Goal: Task Accomplishment & Management: Manage account settings

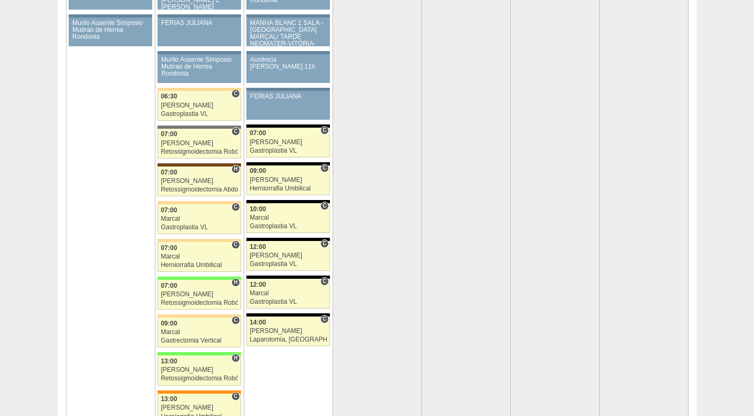
scroll to position [2235, 0]
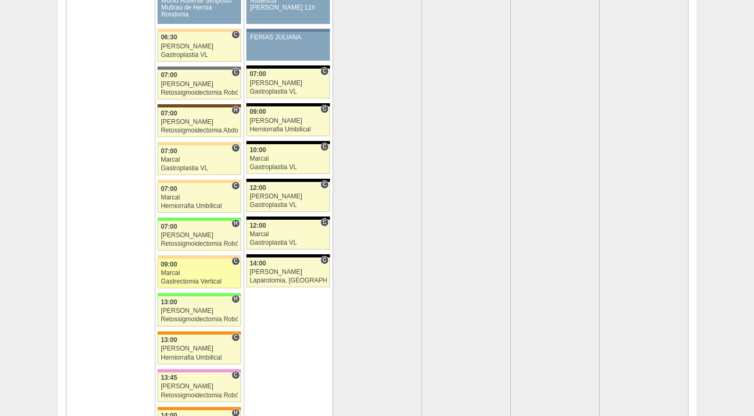
click at [206, 272] on div "Marcal" at bounding box center [199, 273] width 77 height 7
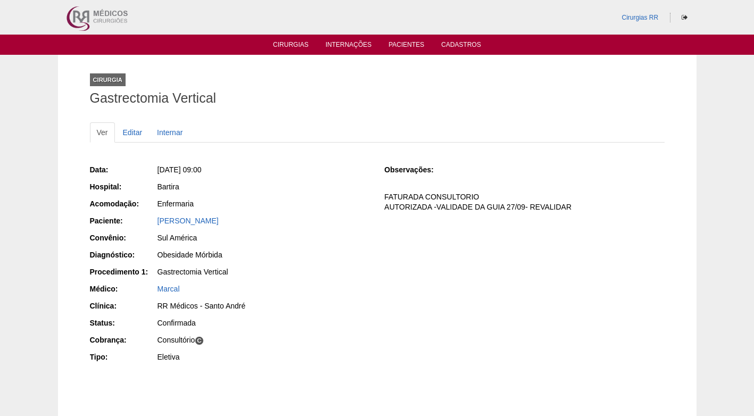
click at [322, 268] on div "Gastrectomia Vertical" at bounding box center [264, 272] width 212 height 11
click at [335, 247] on div "Data: Seg, 29/09/2025 - 09:00 Hospital: Bartira Acomodação: Enfermaria Paciente…" at bounding box center [230, 265] width 280 height 208
click at [285, 50] on ul "Cirurgias Internações Pacientes Cadastros" at bounding box center [377, 45] width 754 height 20
click at [285, 44] on link "Cirurgias" at bounding box center [291, 45] width 36 height 9
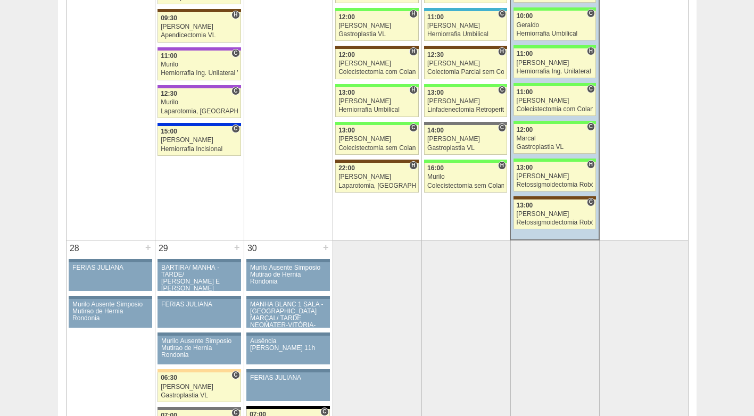
scroll to position [1809, 0]
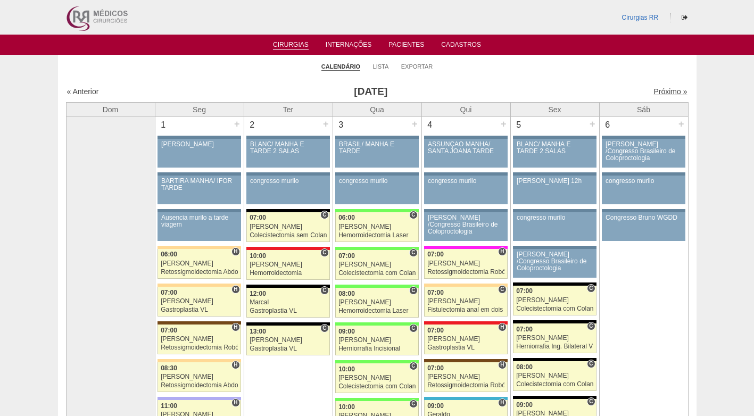
click at [661, 89] on link "Próximo »" at bounding box center [671, 91] width 34 height 9
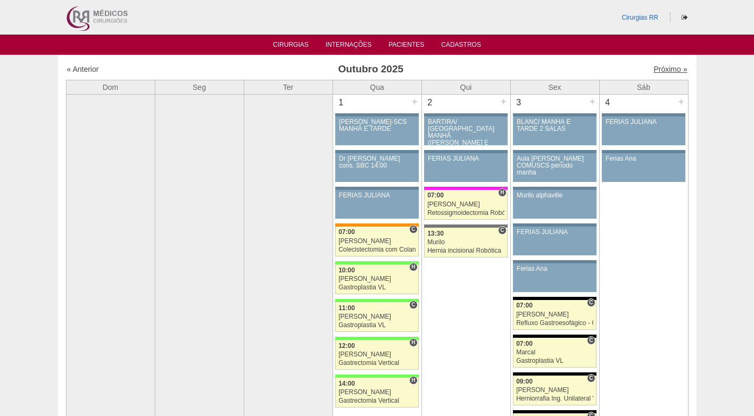
click at [665, 68] on link "Próximo »" at bounding box center [671, 69] width 34 height 9
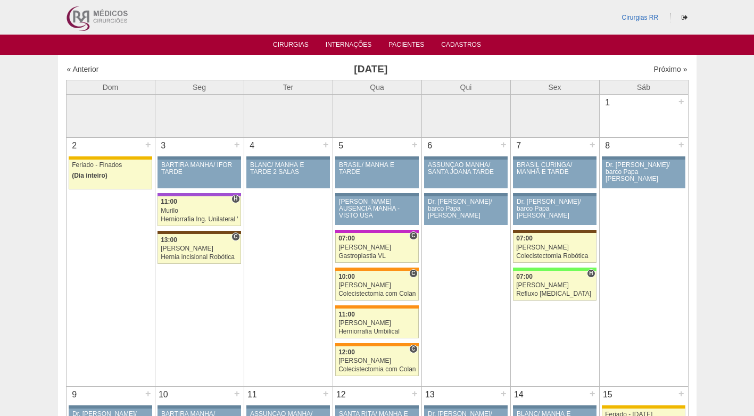
click at [92, 68] on link "« Anterior" at bounding box center [83, 69] width 32 height 9
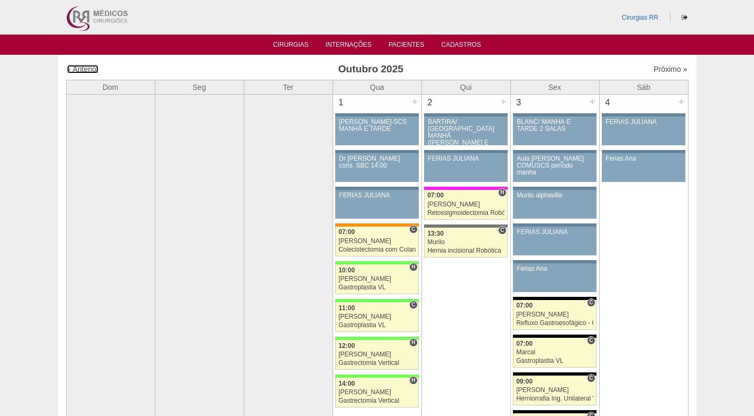
click at [92, 68] on link "« Anterior" at bounding box center [83, 69] width 32 height 9
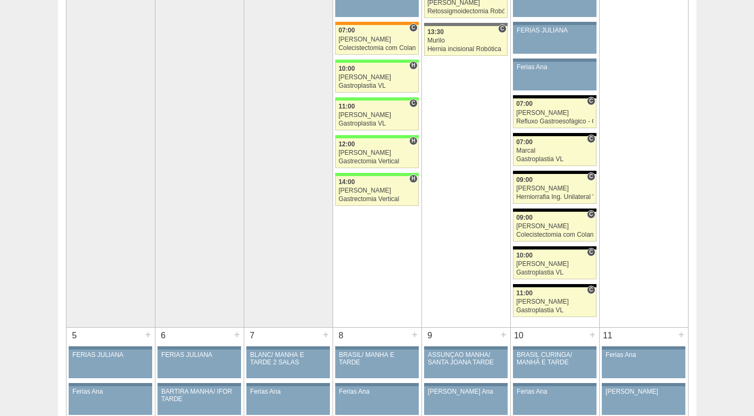
scroll to position [213, 0]
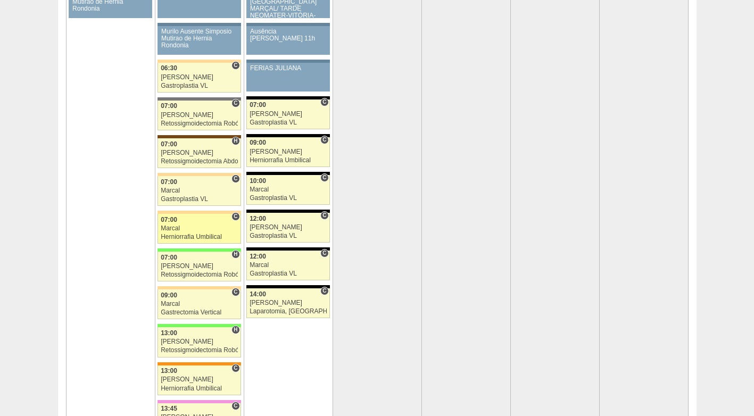
scroll to position [2235, 0]
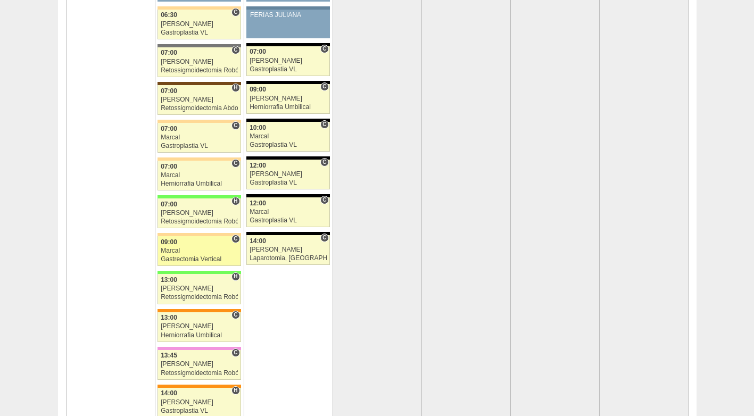
click at [185, 243] on div "09:00" at bounding box center [199, 242] width 77 height 7
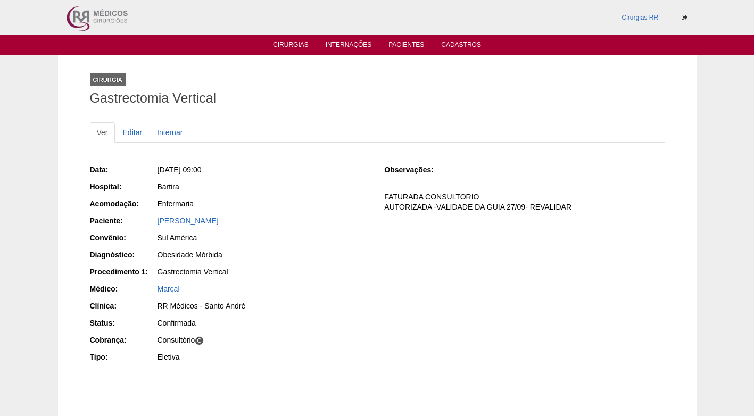
click at [241, 226] on div "[PERSON_NAME]" at bounding box center [262, 222] width 213 height 13
click at [139, 134] on link "Editar" at bounding box center [133, 132] width 34 height 20
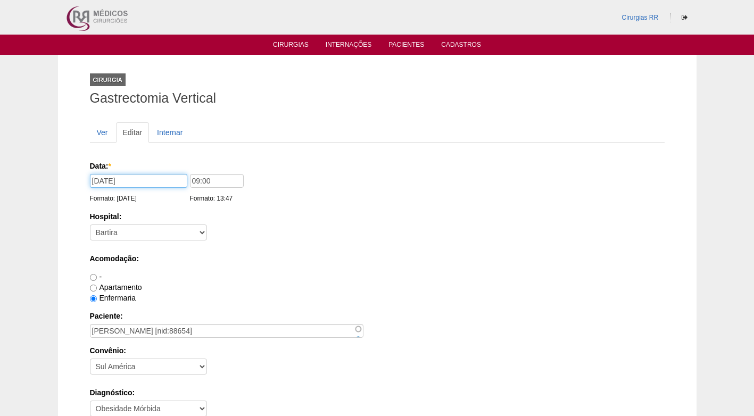
click at [148, 182] on input "29/09/2025" at bounding box center [138, 181] width 97 height 14
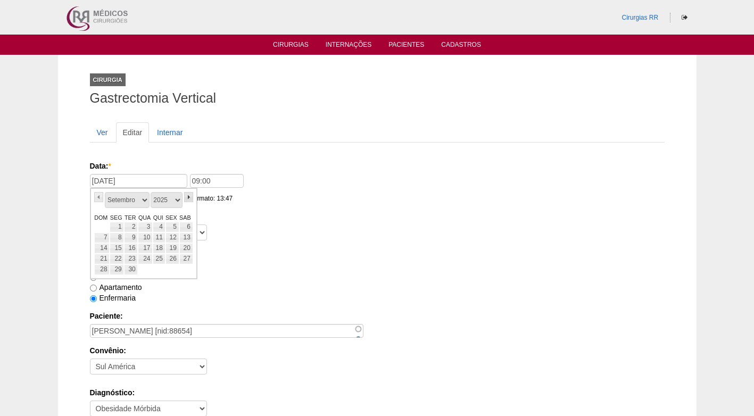
click at [186, 196] on link "»" at bounding box center [189, 197] width 10 height 10
click at [119, 238] on link "6" at bounding box center [117, 238] width 14 height 11
type input "06/10/2025"
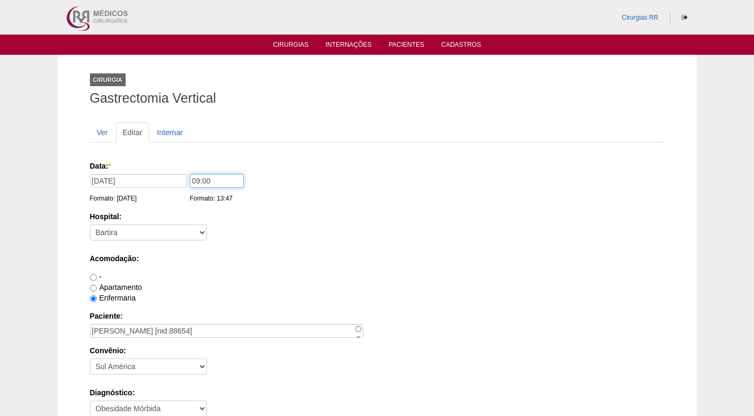
click at [212, 181] on input "09:00" at bounding box center [217, 181] width 54 height 14
click at [196, 180] on input "09:00" at bounding box center [217, 181] width 54 height 14
type input "08:00"
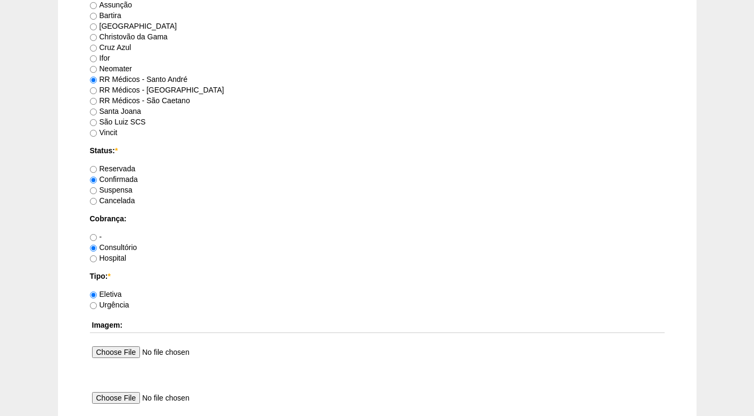
scroll to position [905, 0]
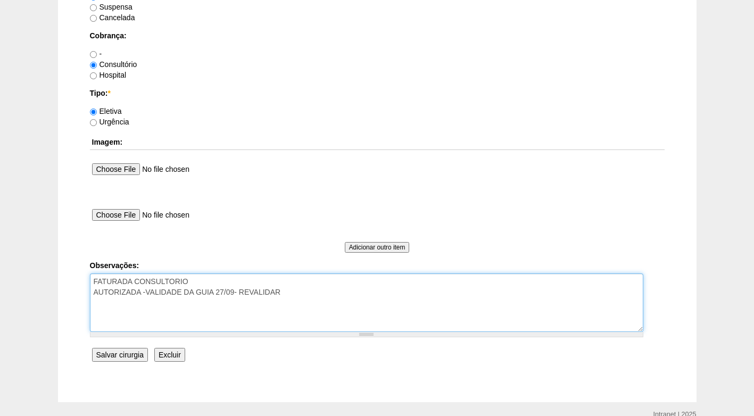
click at [299, 296] on textarea "FATURADA CONSULTORIO AUTORIZADA -VALIDADE DA GUIA 27/09- REVALIDAR" at bounding box center [366, 303] width 553 height 59
type textarea "FATURADA CONSULTORIO AUTORIZADA -VALIDADE DA GUIA 27/09- REVALIDAR REAGENDADA 2…"
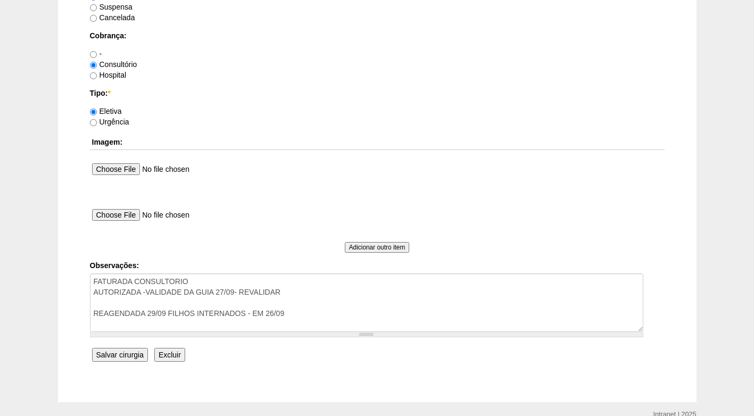
click at [130, 351] on input "Salvar cirurgia" at bounding box center [120, 355] width 56 height 14
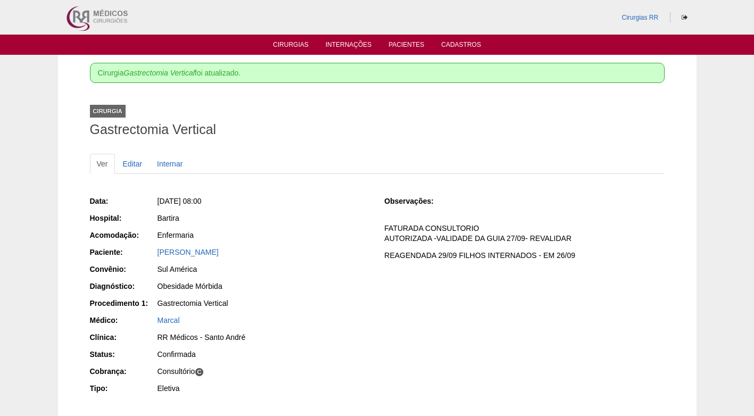
scroll to position [53, 0]
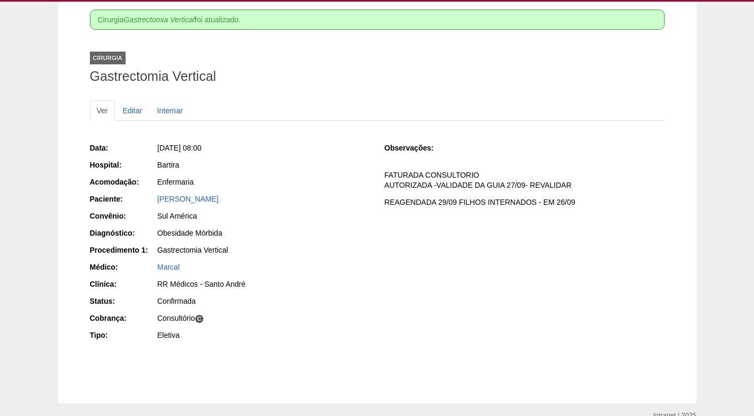
drag, startPoint x: 246, startPoint y: 206, endPoint x: 150, endPoint y: 201, distance: 97.0
click at [150, 201] on div "Paciente: Katia Siqueira Rodrigues" at bounding box center [230, 200] width 280 height 13
copy div "Paciente: Katia Siqueira Rodrigues"
click at [358, 141] on div "Data: Seg, 06/10/2025 - 08:00 Hospital: Bartira Acomodação: Enfermaria Paciente…" at bounding box center [230, 243] width 280 height 208
click at [383, 214] on div "Data: Seg, 06/10/2025 - 08:00 Hospital: Bartira Acomodação: Enfermaria Paciente…" at bounding box center [377, 243] width 575 height 208
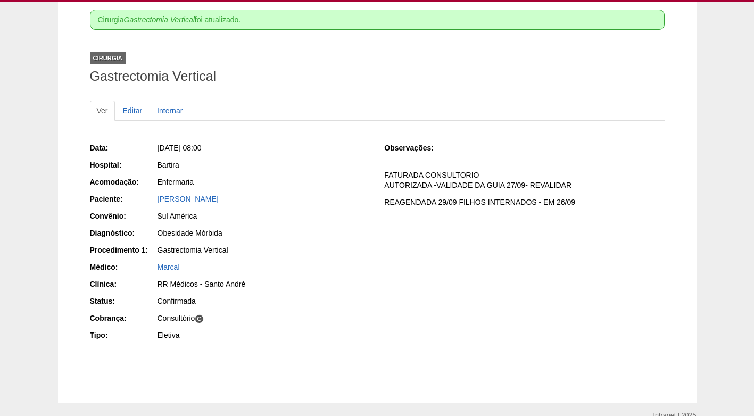
scroll to position [0, 0]
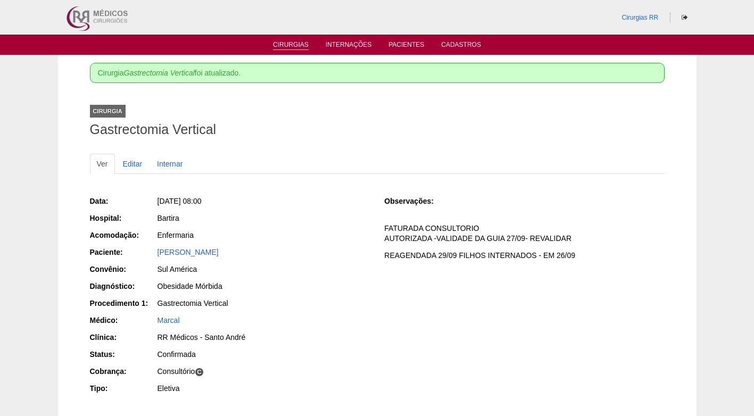
click at [288, 42] on link "Cirurgias" at bounding box center [291, 45] width 36 height 9
